Goal: Task Accomplishment & Management: Complete application form

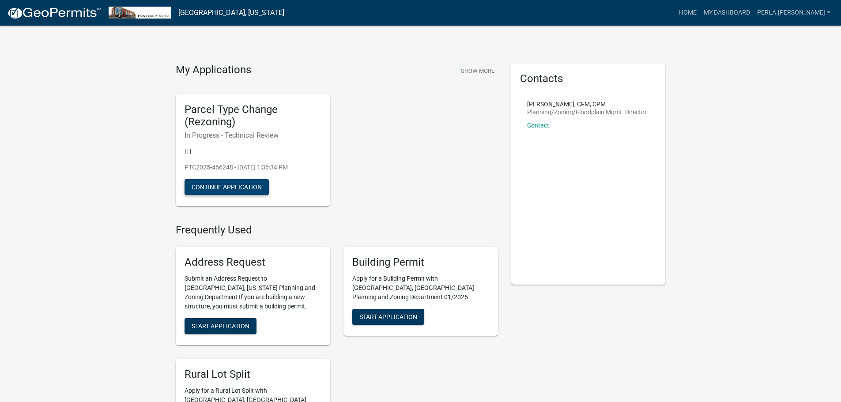
click at [221, 187] on button "Continue Application" at bounding box center [226, 187] width 84 height 16
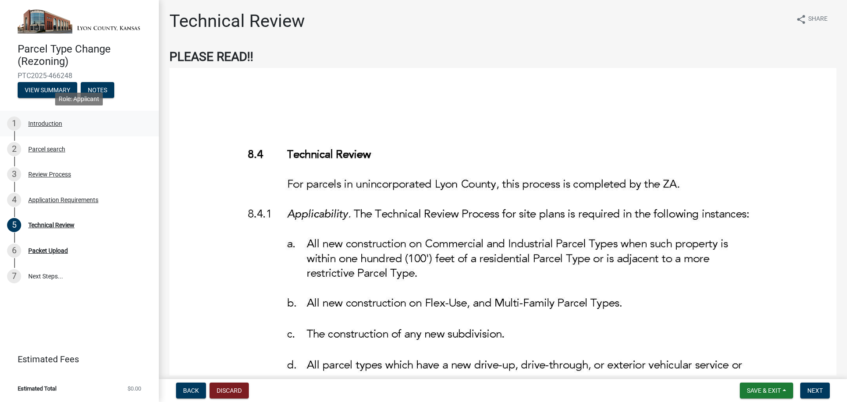
click at [55, 123] on div "Introduction" at bounding box center [45, 123] width 34 height 6
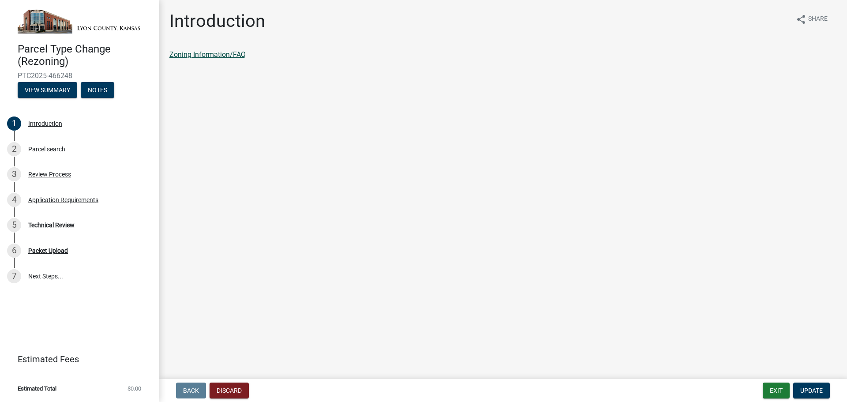
click at [226, 53] on link "Zoning Information/FAQ" at bounding box center [207, 54] width 76 height 8
